Goal: Task Accomplishment & Management: Complete application form

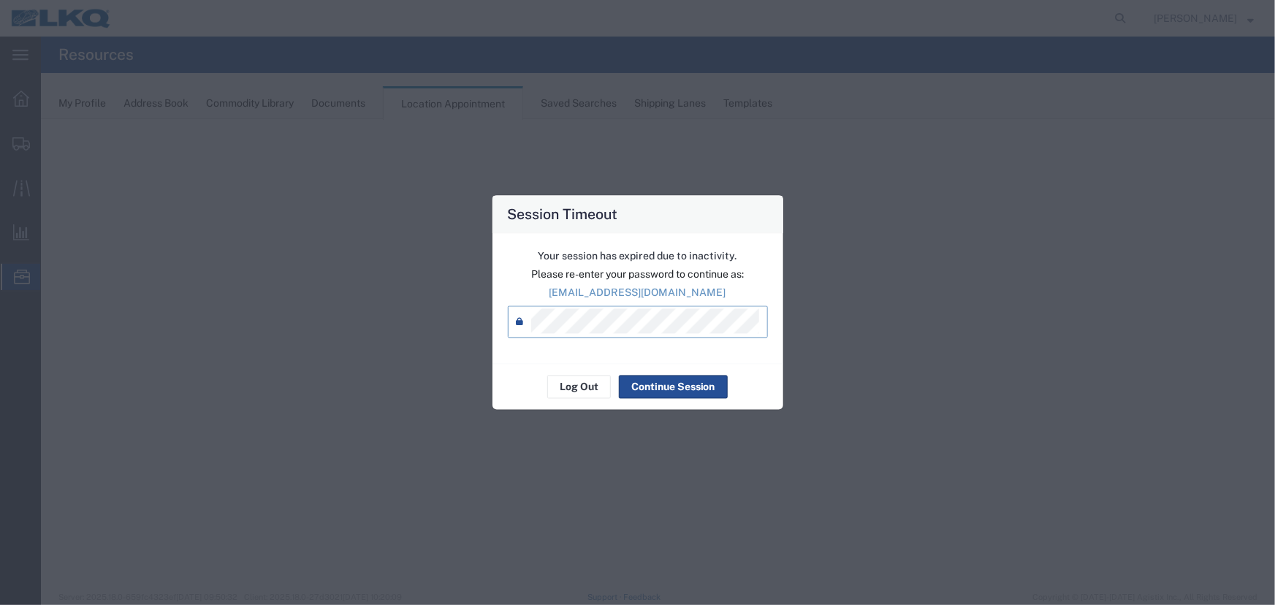
select select "27634"
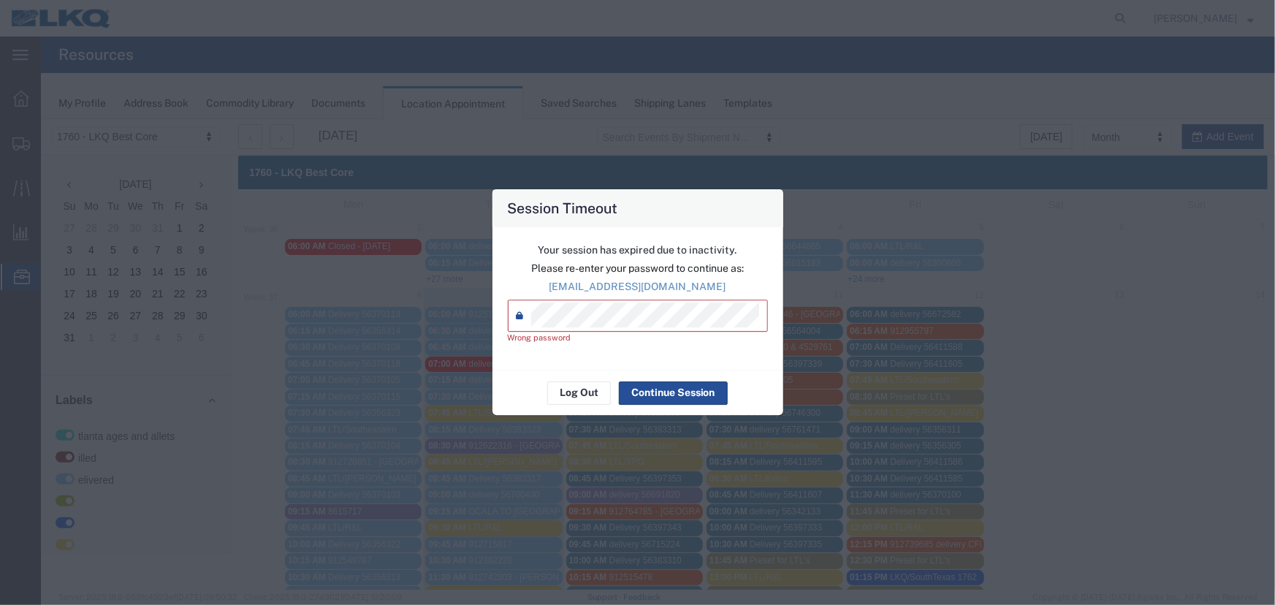
click at [494, 321] on div "Your session has expired due to inactivity. Please re-enter your password to co…" at bounding box center [638, 298] width 291 height 143
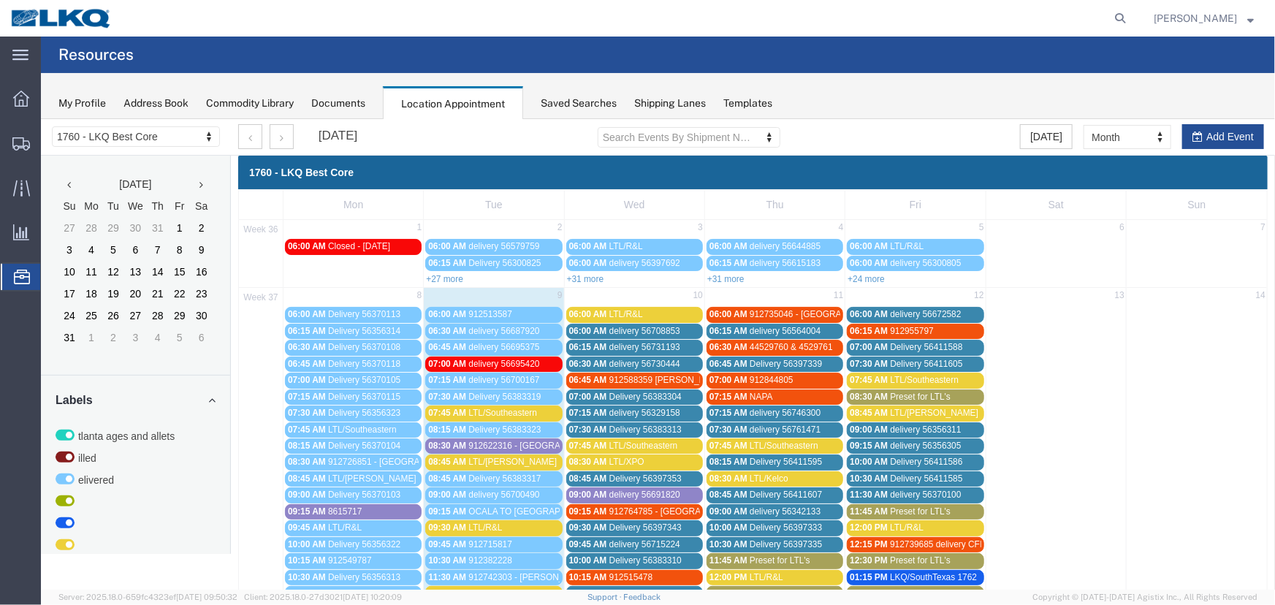
click at [563, 97] on div "Saved Searches" at bounding box center [579, 103] width 76 height 15
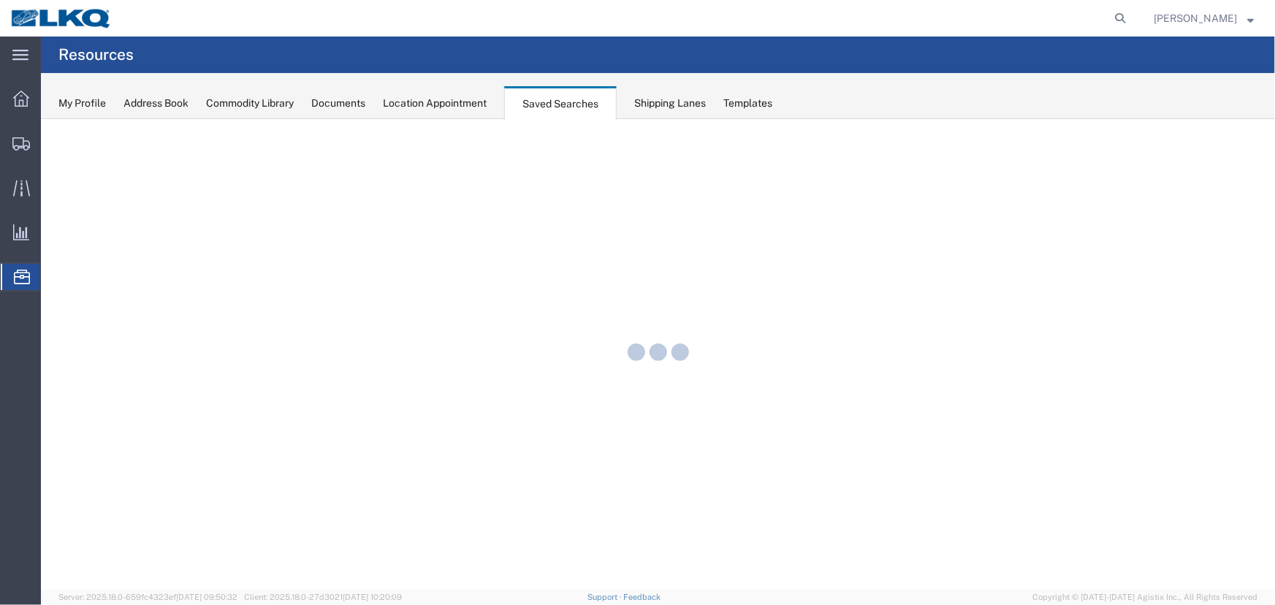
click at [472, 105] on div "Location Appointment" at bounding box center [435, 103] width 104 height 15
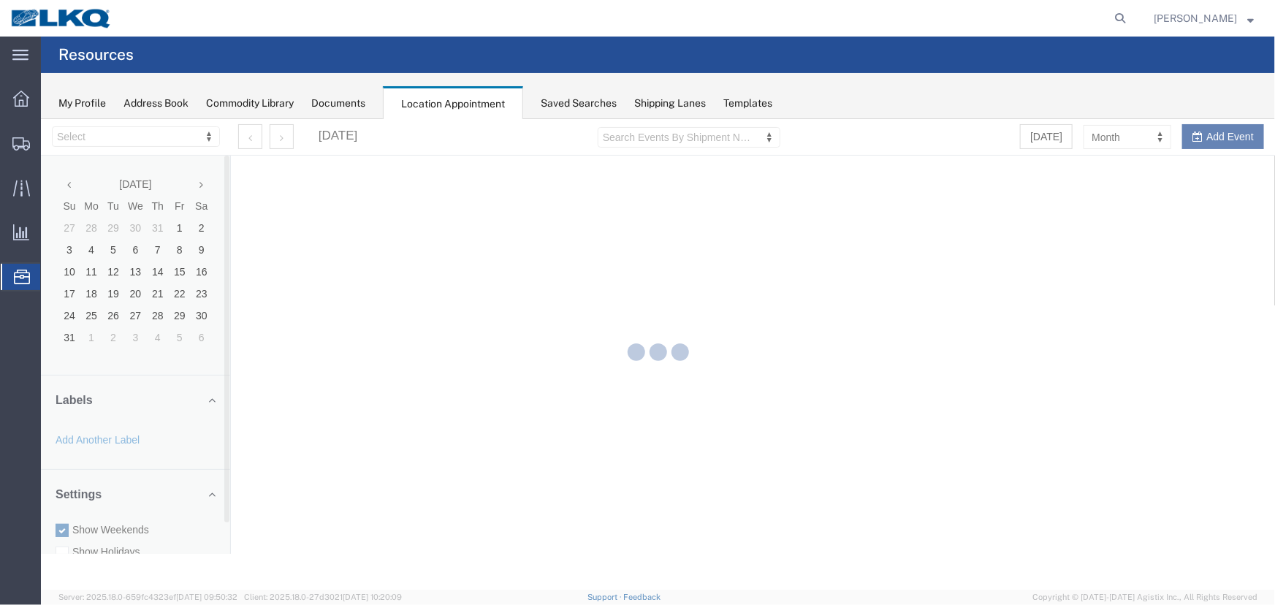
select select "27634"
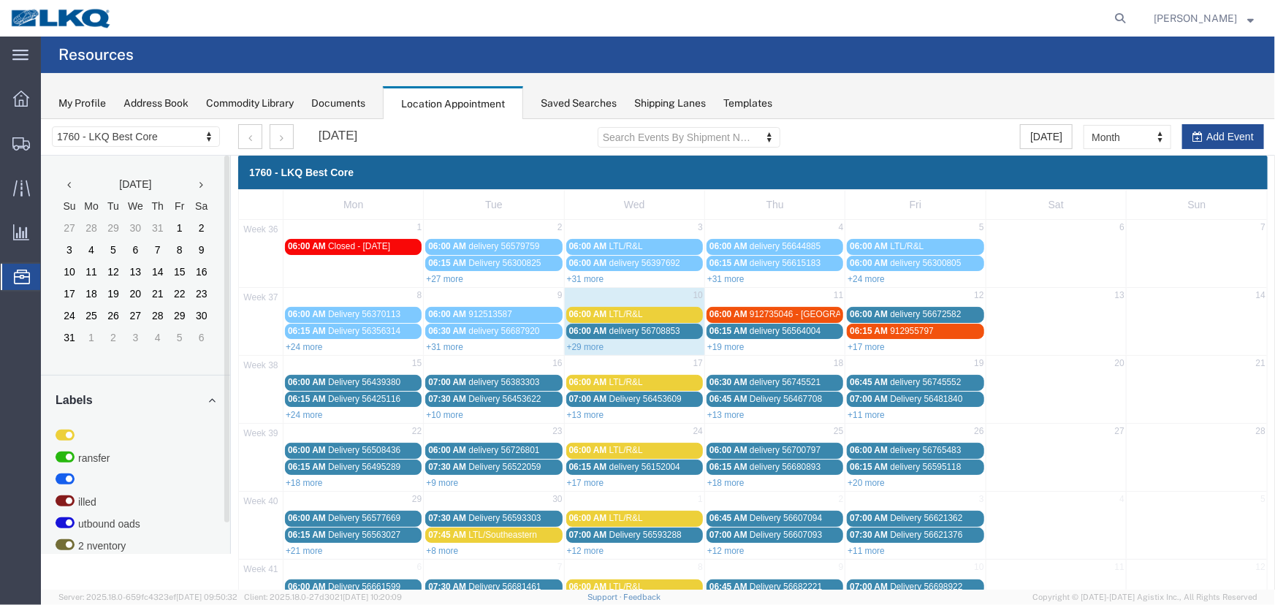
drag, startPoint x: 721, startPoint y: 342, endPoint x: 745, endPoint y: 349, distance: 24.5
click at [721, 342] on link "+19 more" at bounding box center [725, 346] width 37 height 10
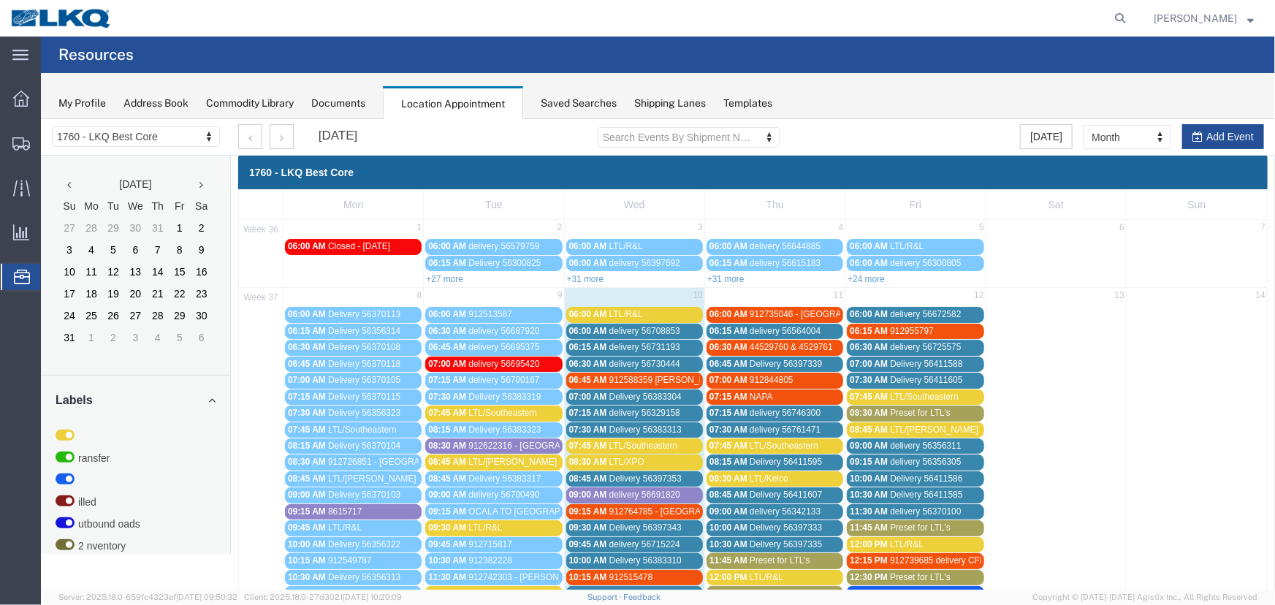
click at [737, 559] on span "11:45 AM" at bounding box center [728, 560] width 38 height 10
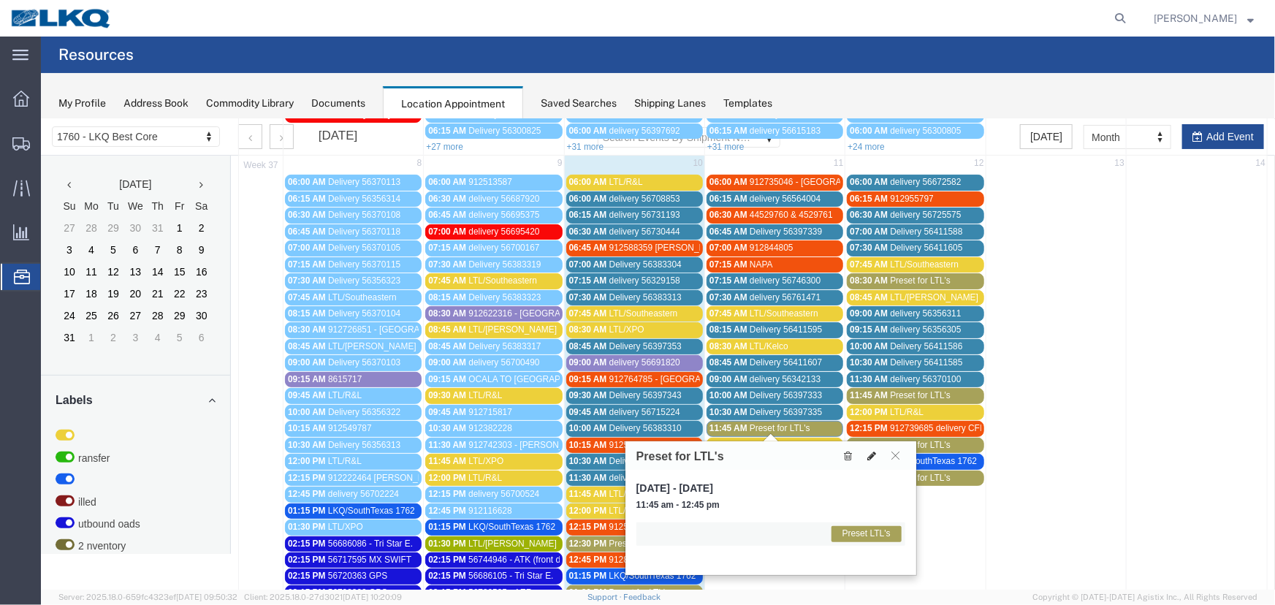
click at [871, 453] on icon at bounding box center [871, 455] width 9 height 10
select select "1"
select select "420"
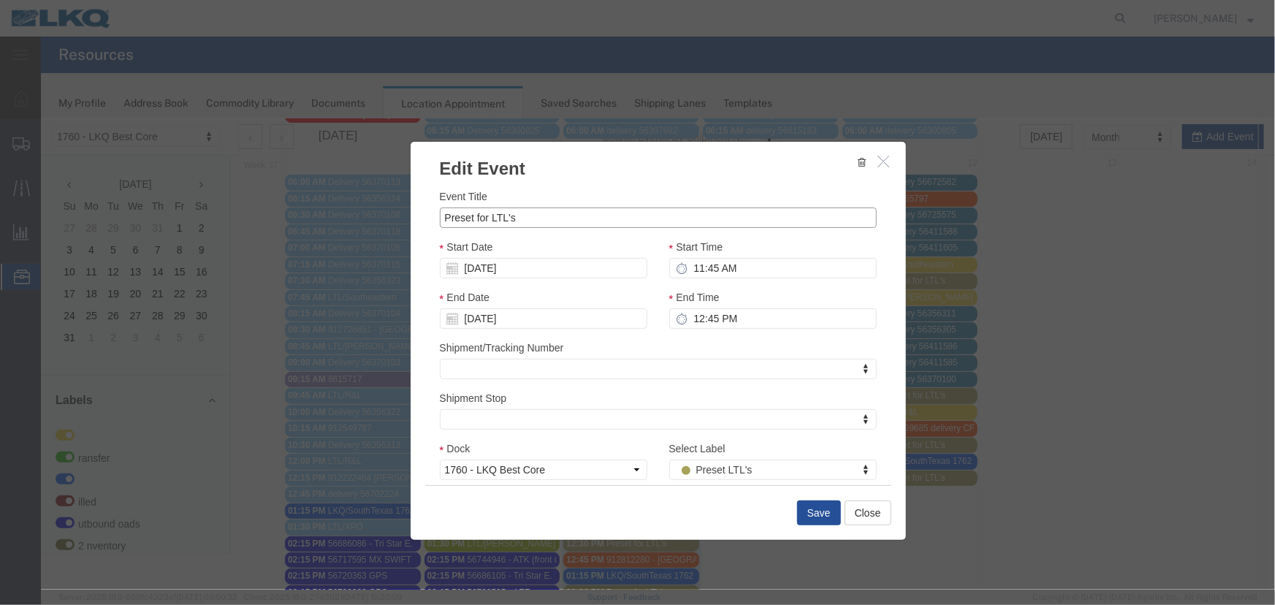
drag, startPoint x: 524, startPoint y: 219, endPoint x: 346, endPoint y: 219, distance: 178.3
click at [356, 219] on div "Edit Event Event Title Preset for LTL's Start Date 09/11/2025 Start Time 11:45 …" at bounding box center [657, 353] width 1234 height 471
type input "LTL/Central Transport"
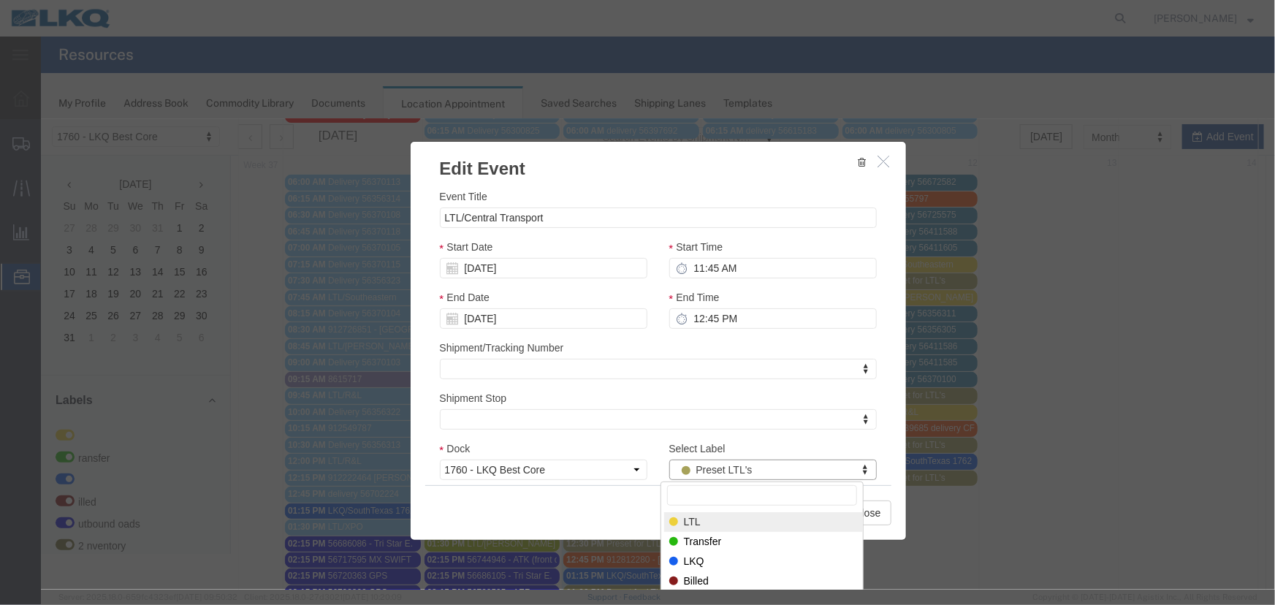
select select "25"
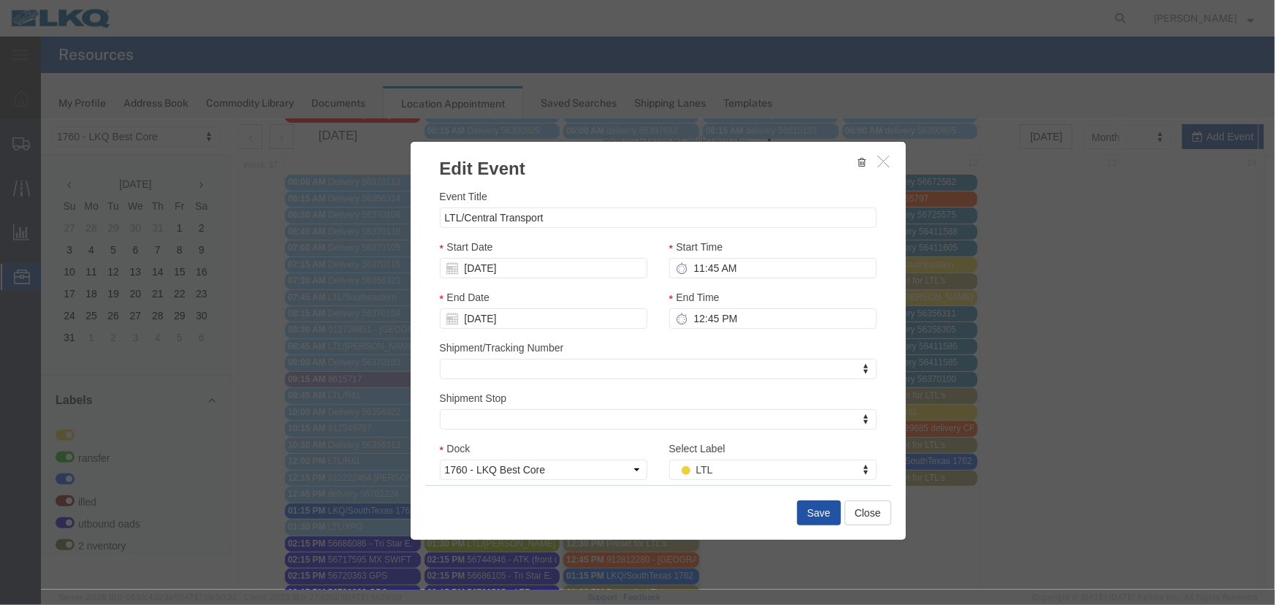
click at [823, 517] on button "Save" at bounding box center [819, 512] width 44 height 25
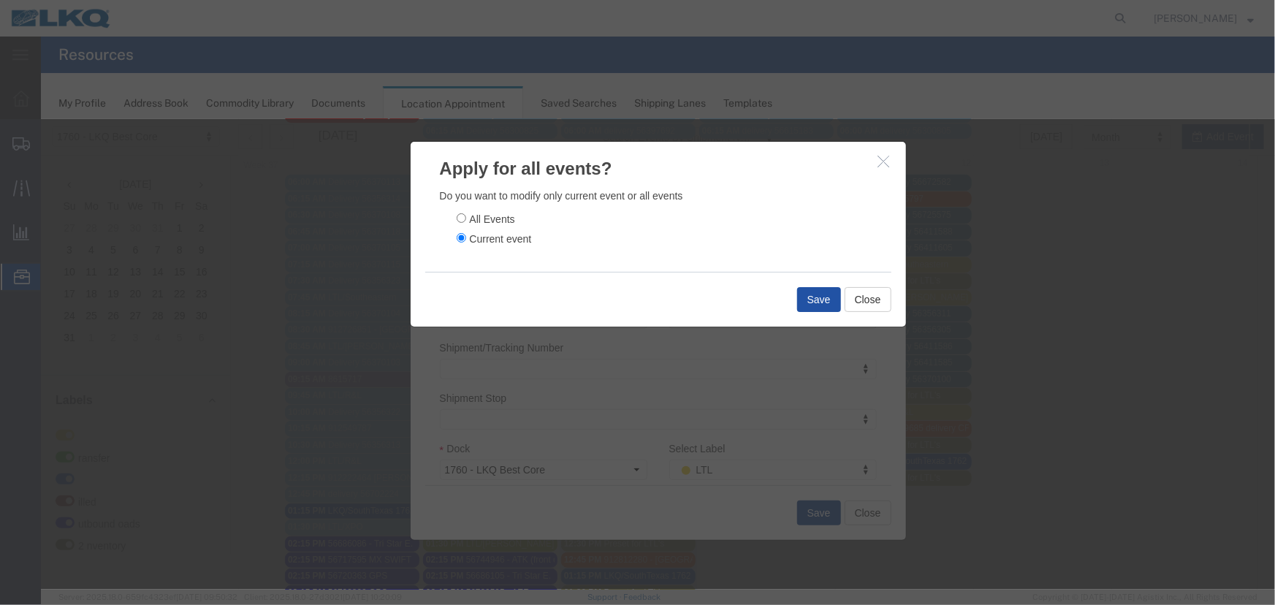
click at [808, 297] on button "Save" at bounding box center [819, 298] width 44 height 25
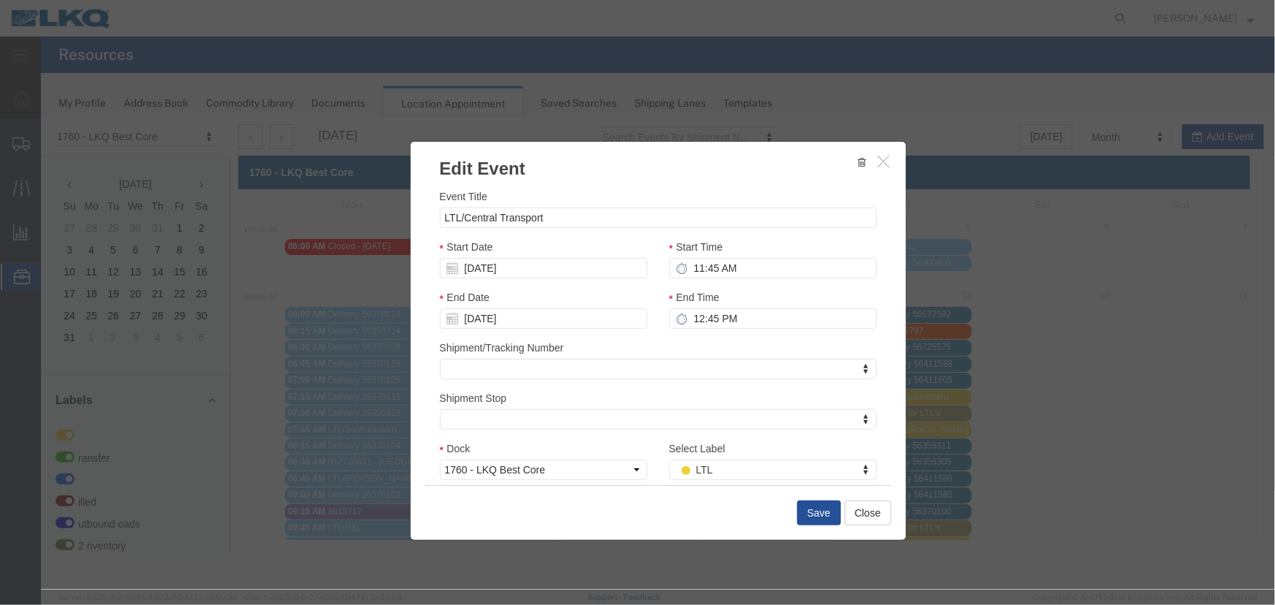
scroll to position [0, 0]
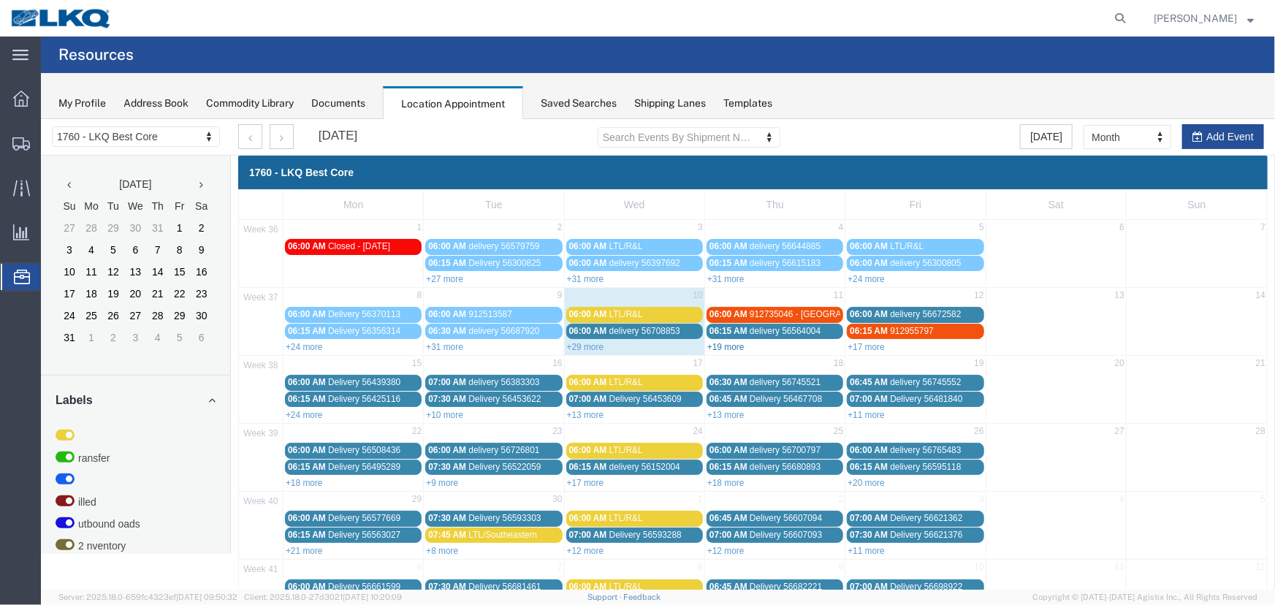
click at [734, 346] on link "+19 more" at bounding box center [725, 346] width 37 height 10
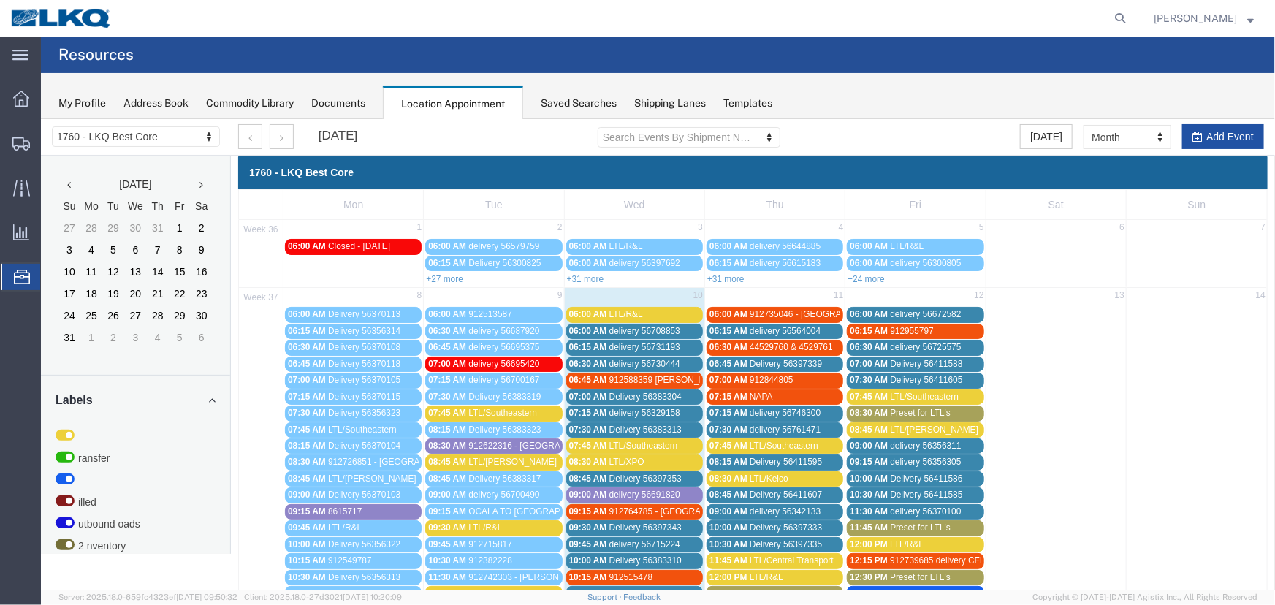
drag, startPoint x: 1216, startPoint y: 143, endPoint x: 603, endPoint y: 145, distance: 613.2
click at [1216, 143] on button "Add Event" at bounding box center [1223, 136] width 82 height 25
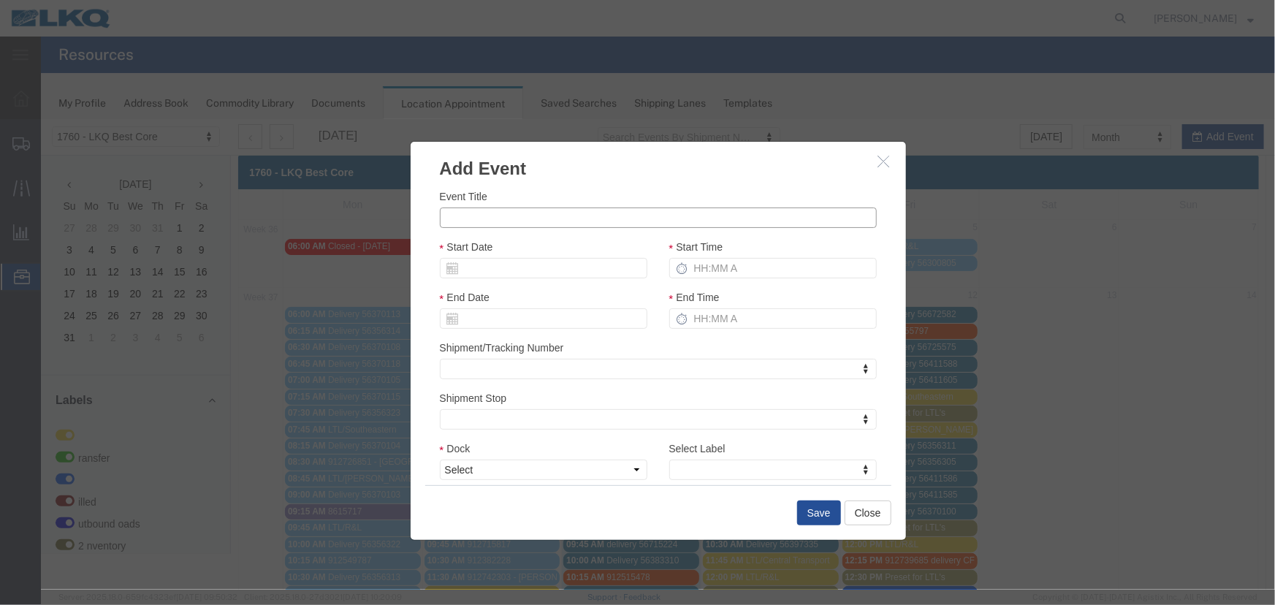
click at [529, 214] on input "Event Title" at bounding box center [657, 217] width 437 height 20
type input "LTL/R&L"
click at [563, 467] on select "Select 1760 - LKQ Best Core 1760 - Outbound Loads" at bounding box center [543, 469] width 208 height 20
select select "1"
click at [439, 459] on select "Select 1760 - LKQ Best Core 1760 - Outbound Loads" at bounding box center [543, 469] width 208 height 20
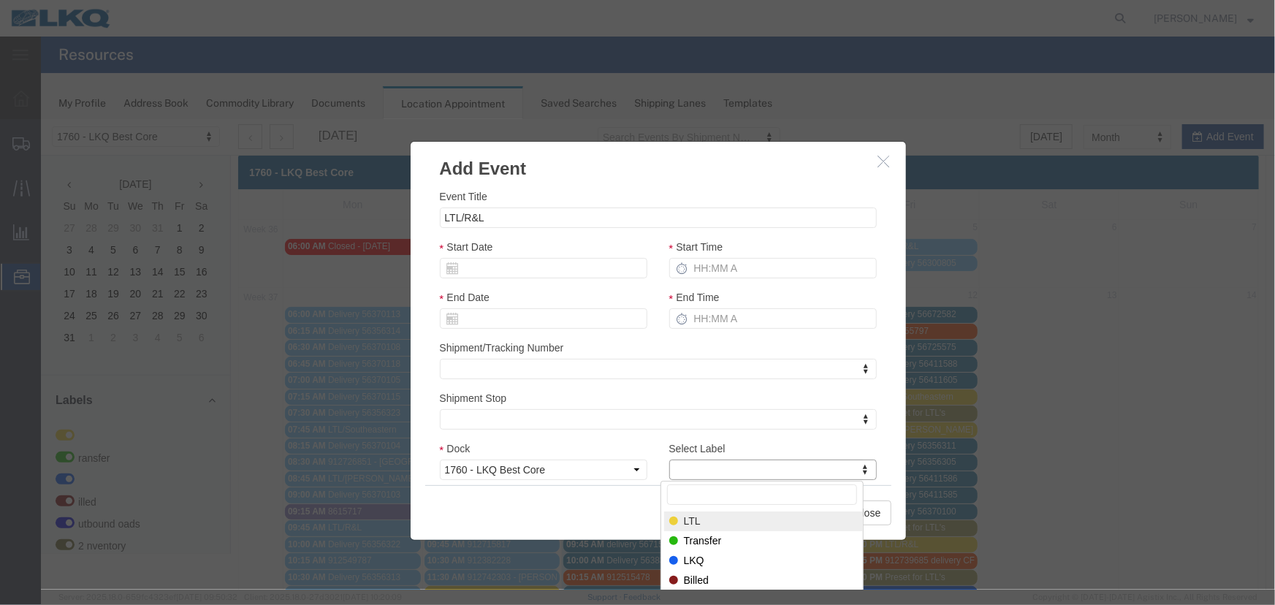
select select "25"
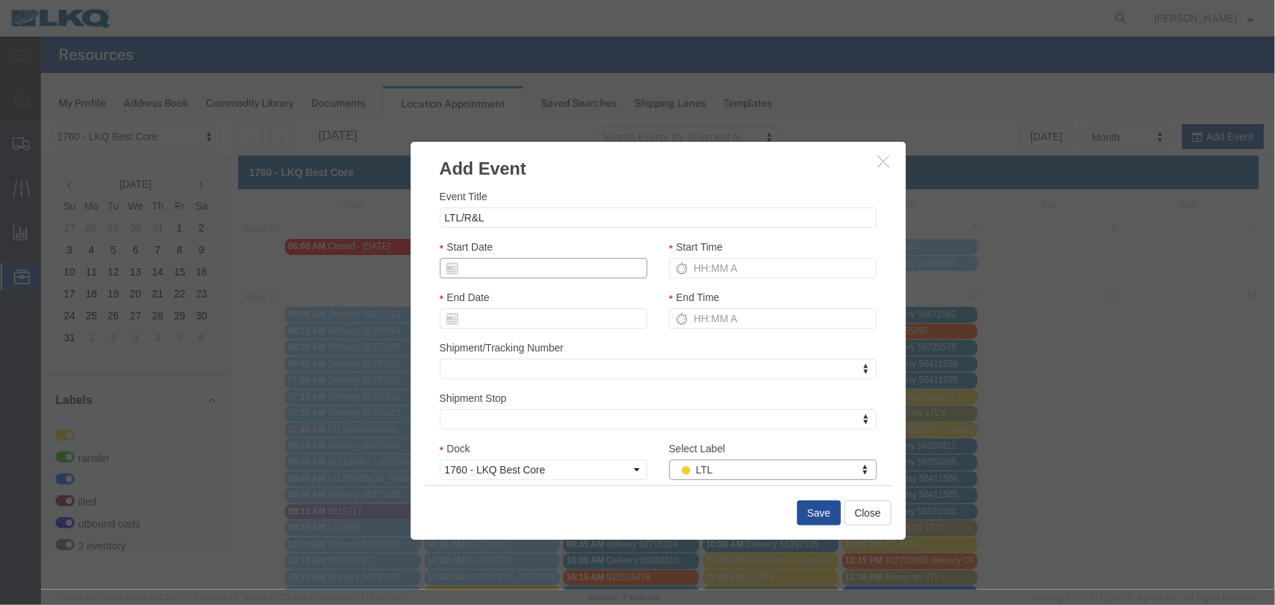
click at [497, 267] on input "Start Date" at bounding box center [543, 267] width 208 height 20
click at [539, 361] on td "11" at bounding box center [538, 359] width 22 height 22
click at [710, 267] on input "Start Time" at bounding box center [773, 267] width 208 height 20
type input "915"
click at [803, 508] on button "Save" at bounding box center [819, 512] width 44 height 25
